Goal: Check status: Check status

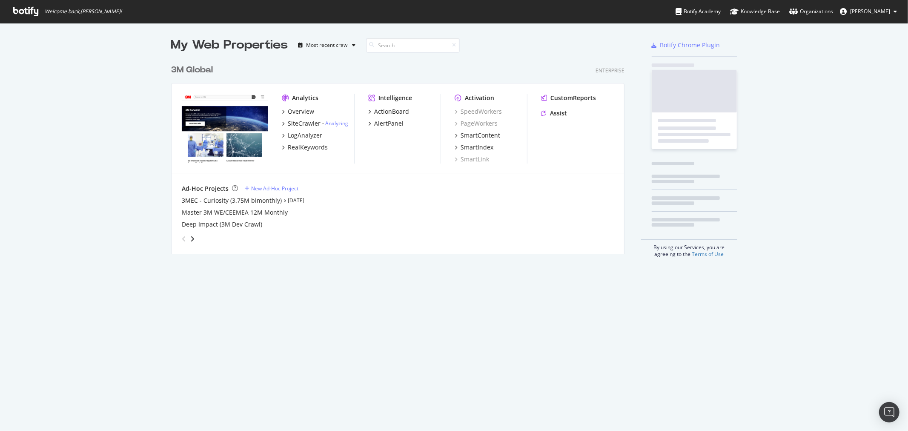
scroll to position [424, 894]
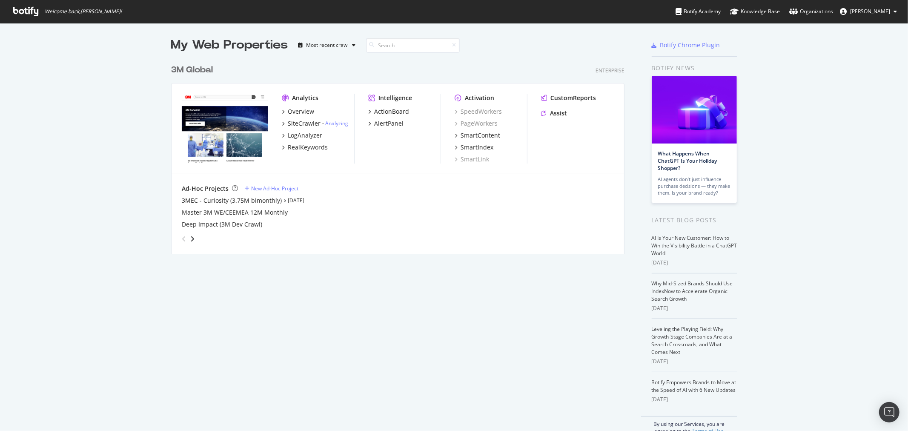
click at [196, 67] on div "3M Global" at bounding box center [192, 70] width 42 height 12
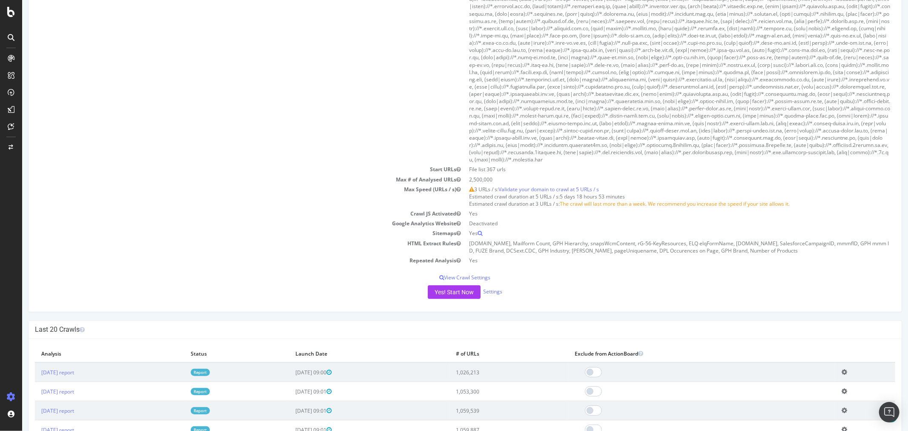
scroll to position [426, 0]
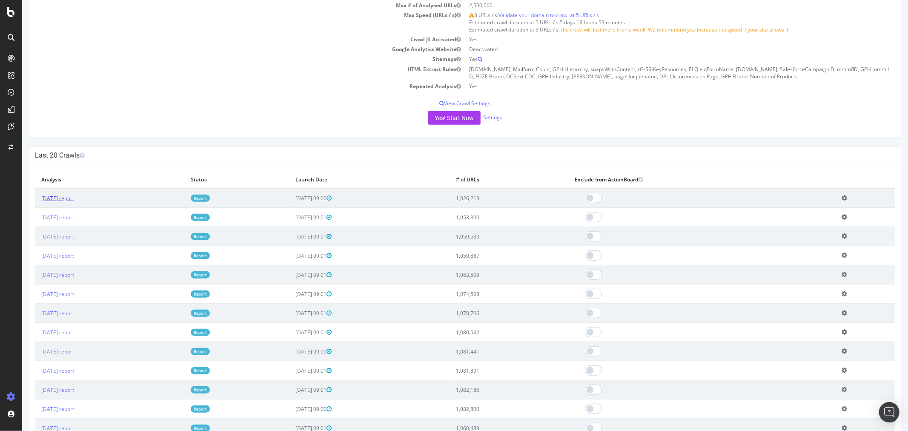
click at [74, 195] on link "[DATE] report" at bounding box center [57, 198] width 33 height 7
